Goal: Transaction & Acquisition: Purchase product/service

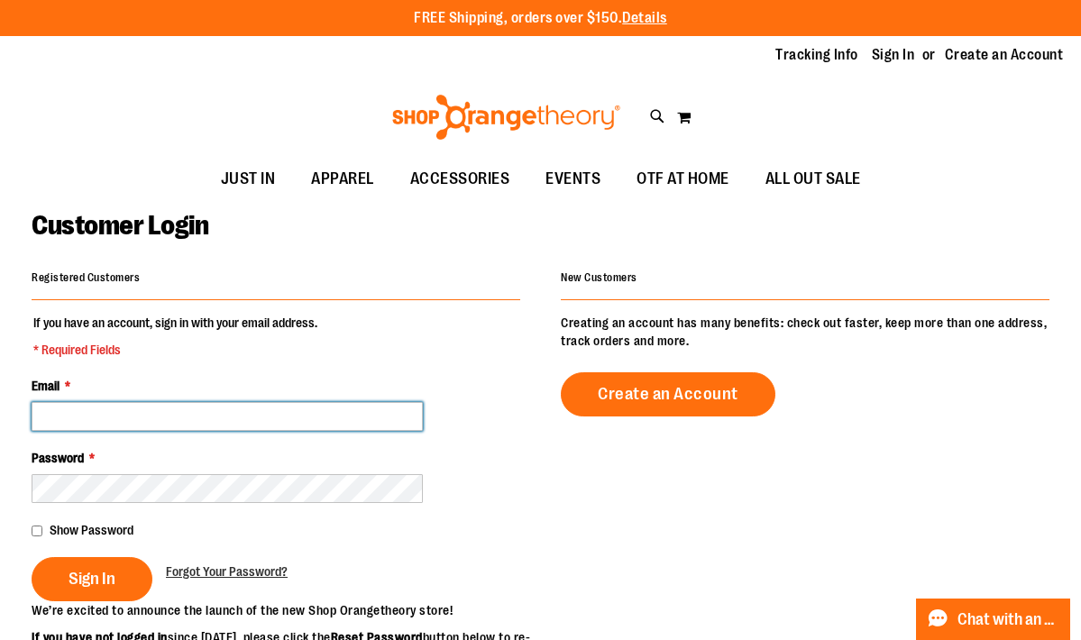
type input "**********"
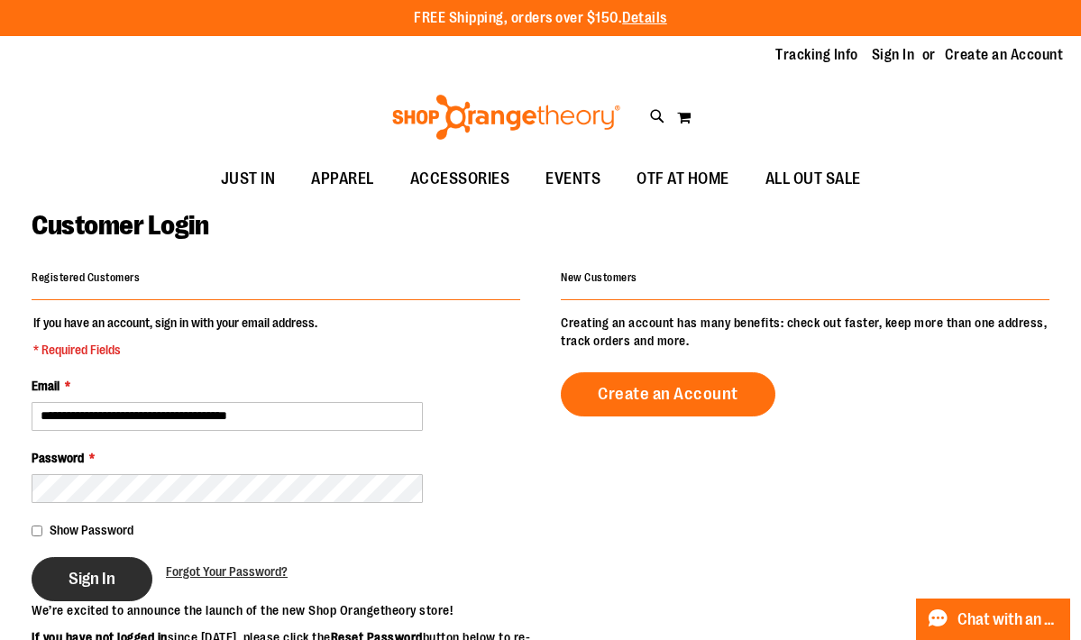
click at [99, 574] on span "Sign In" at bounding box center [92, 579] width 47 height 20
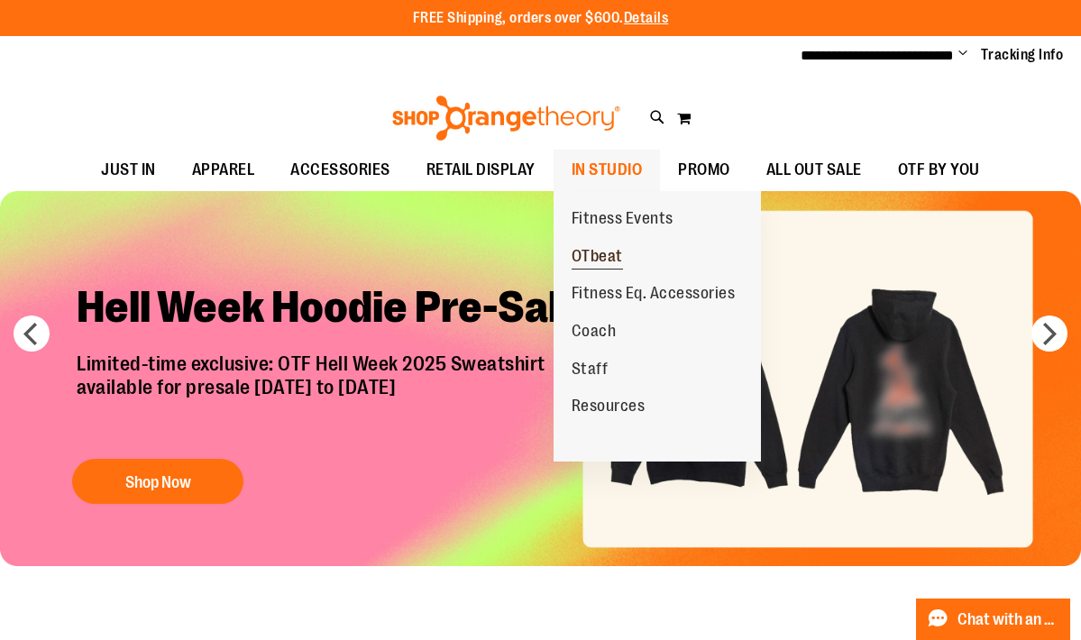
click at [595, 257] on span "OTbeat" at bounding box center [597, 258] width 51 height 23
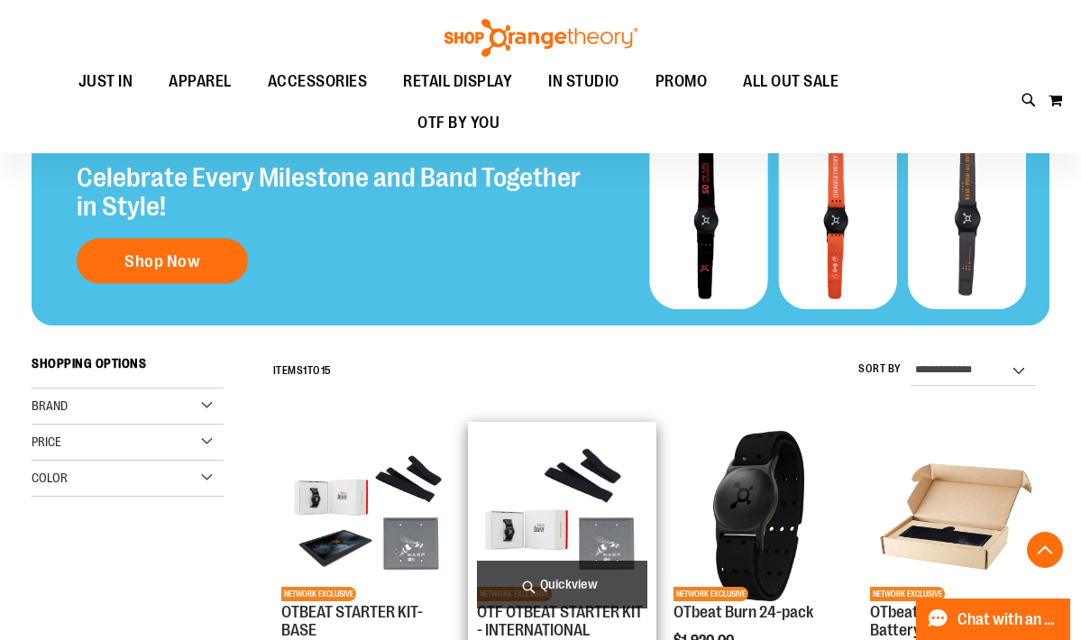
scroll to position [281, 0]
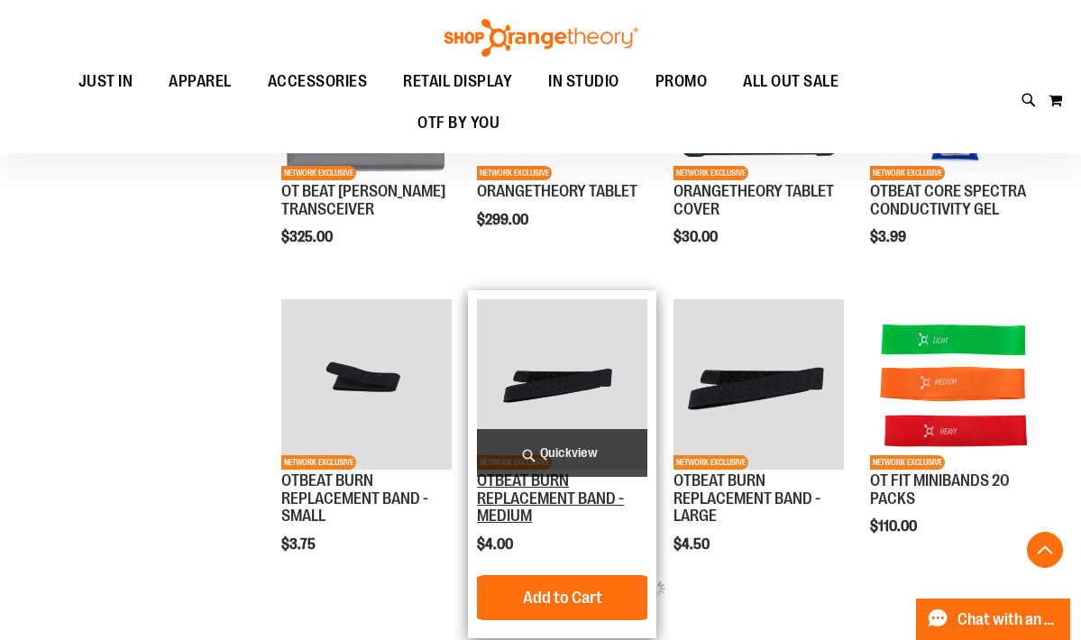
scroll to position [920, 0]
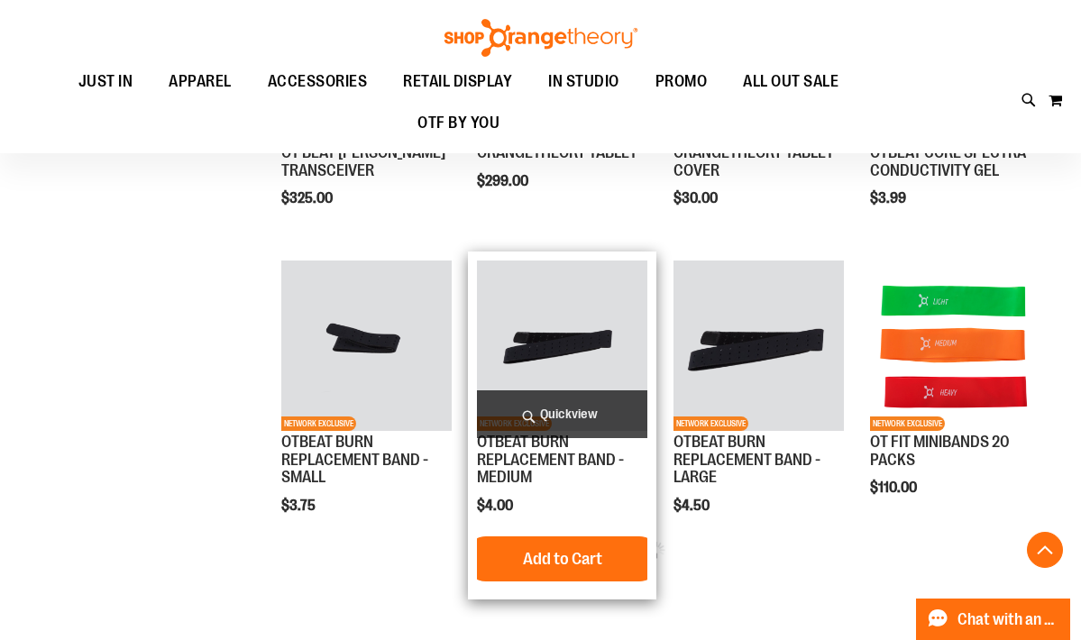
click at [563, 366] on img "product" at bounding box center [562, 346] width 170 height 170
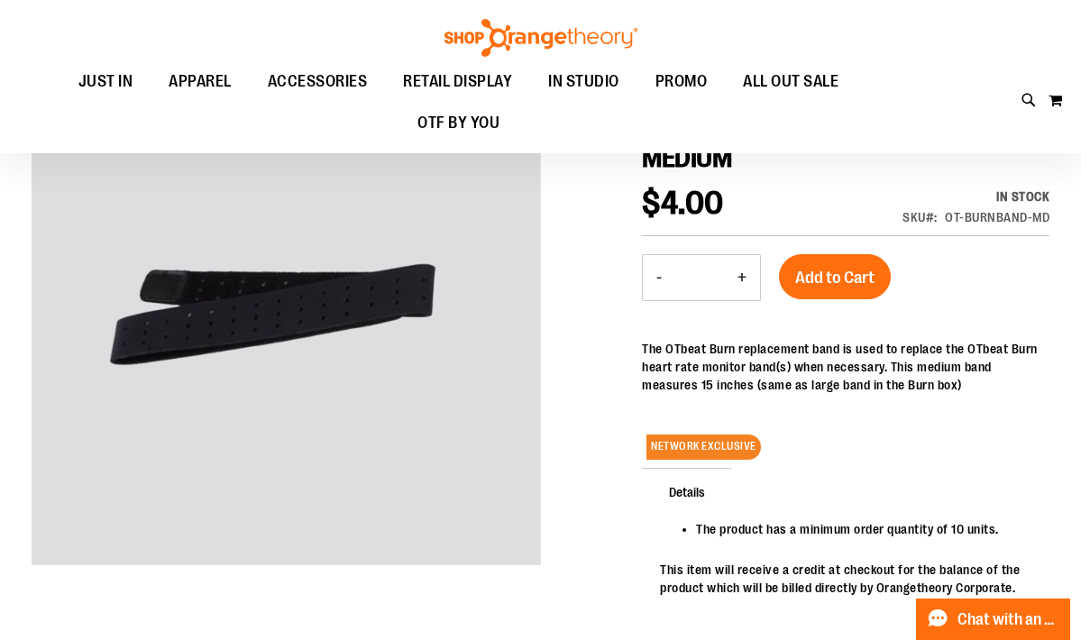
scroll to position [183, 0]
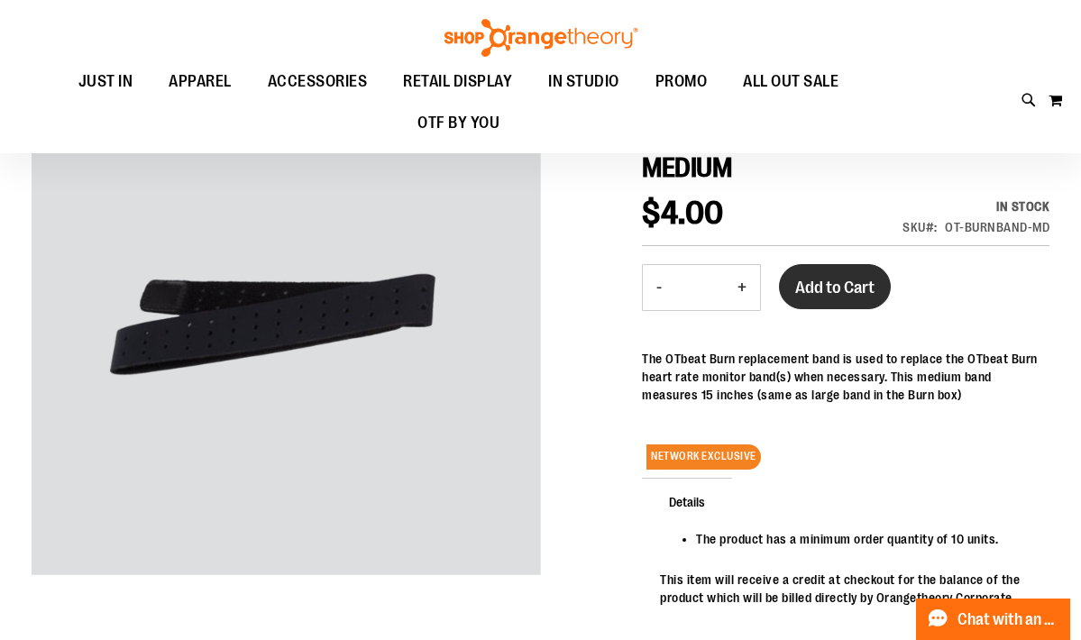
click at [822, 296] on span "Add to Cart" at bounding box center [834, 288] width 79 height 20
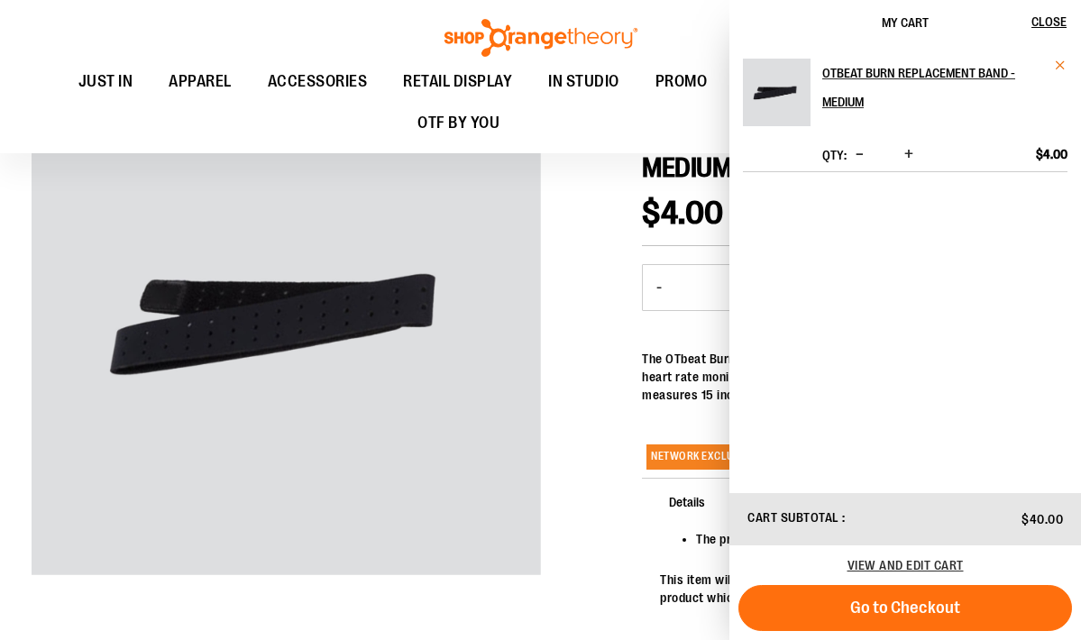
click at [1057, 62] on span "Remove item" at bounding box center [1061, 66] width 14 height 14
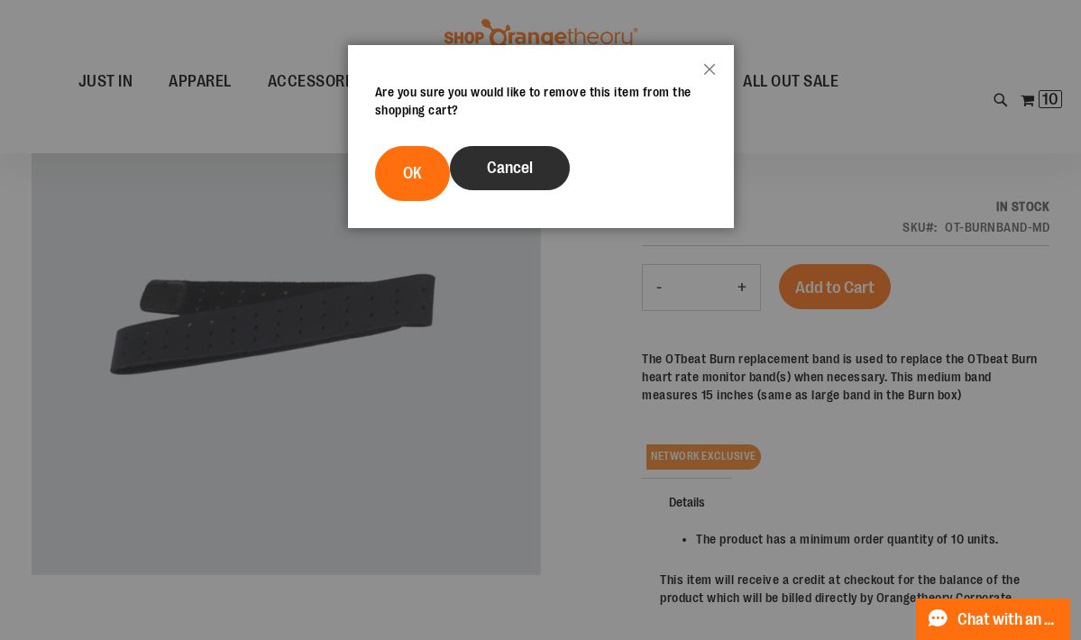
click at [536, 158] on button "Cancel" at bounding box center [510, 168] width 120 height 44
